Goal: Transaction & Acquisition: Purchase product/service

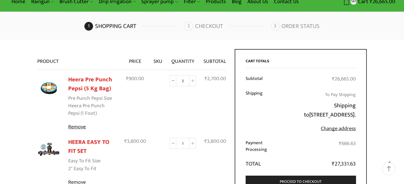
scroll to position [29, 0]
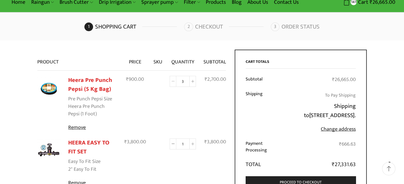
click at [174, 82] on span at bounding box center [173, 81] width 7 height 11
type input "2"
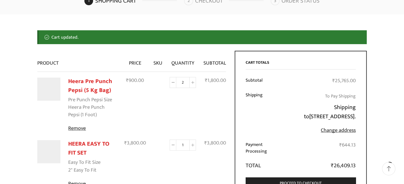
scroll to position [56, 0]
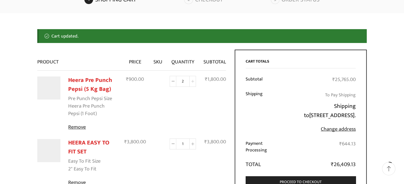
click at [193, 81] on icon at bounding box center [192, 81] width 3 height 3
type input "3"
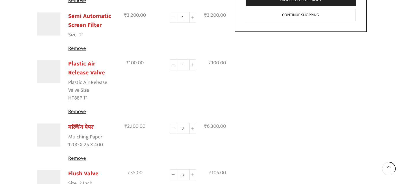
scroll to position [258, 0]
